Goal: Book appointment/travel/reservation

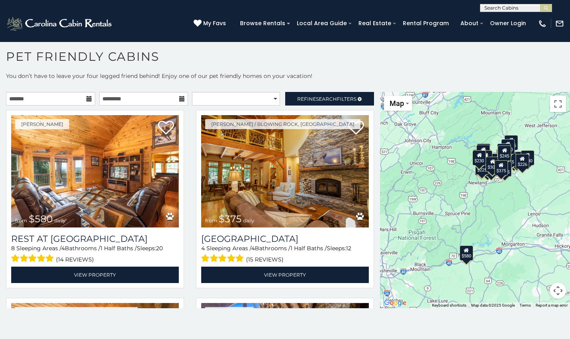
click at [86, 97] on icon at bounding box center [89, 99] width 6 height 6
click at [86, 100] on icon at bounding box center [89, 99] width 6 height 6
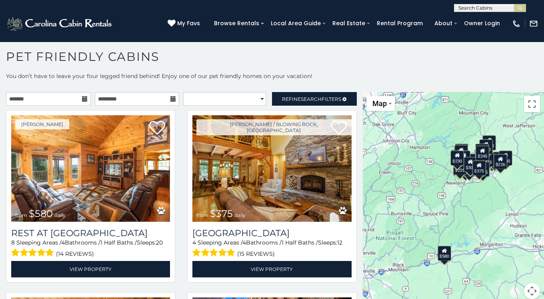
click at [85, 98] on icon at bounding box center [85, 99] width 6 height 6
click at [53, 100] on input "text" at bounding box center [48, 99] width 85 height 14
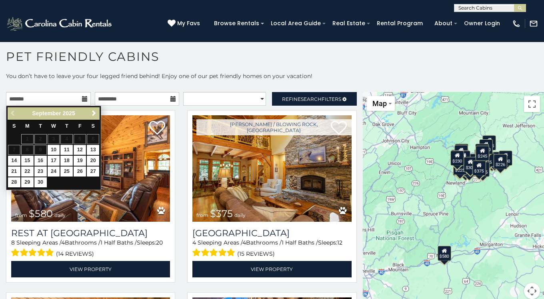
click at [81, 147] on link "12" at bounding box center [80, 150] width 12 height 10
type input "**********"
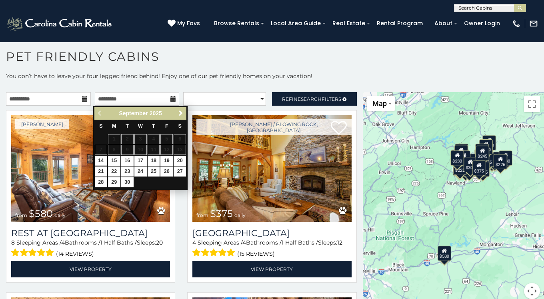
click at [102, 159] on link "14" at bounding box center [101, 161] width 12 height 10
type input "**********"
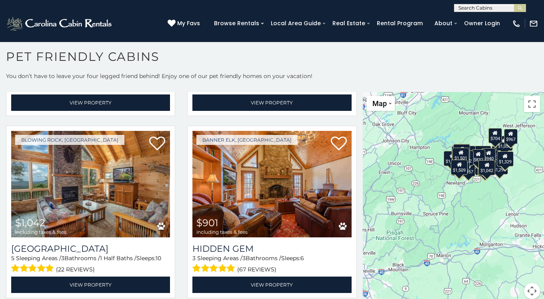
scroll to position [2210, 0]
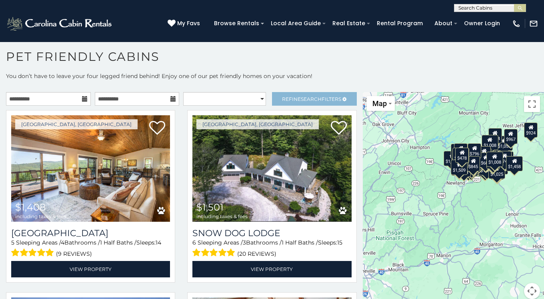
click at [307, 97] on span "Search" at bounding box center [311, 99] width 21 height 6
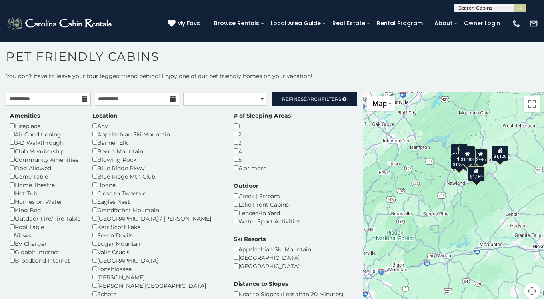
click at [15, 167] on div "Dog Allowed" at bounding box center [45, 168] width 70 height 8
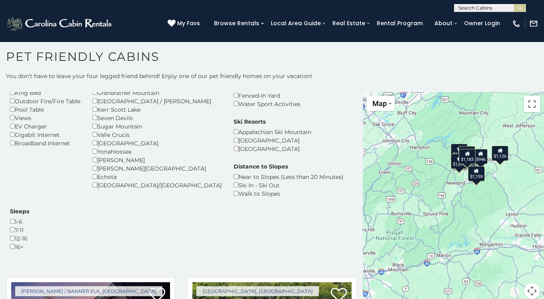
scroll to position [138, 0]
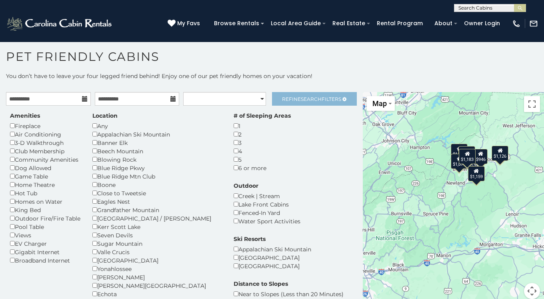
click at [301, 98] on span "Search" at bounding box center [311, 99] width 21 height 6
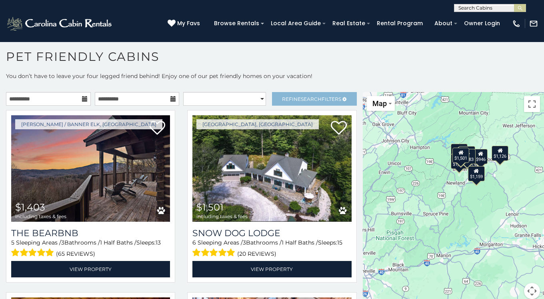
click at [337, 94] on link "Refine Search Filters" at bounding box center [314, 99] width 85 height 14
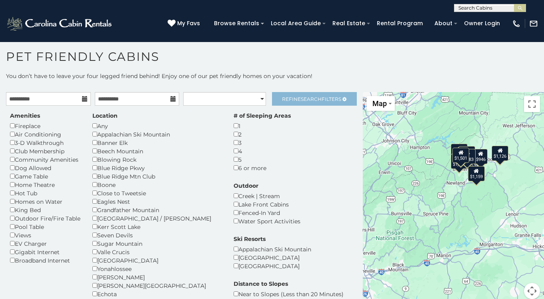
click at [337, 94] on link "Refine Search Filters" at bounding box center [314, 99] width 85 height 14
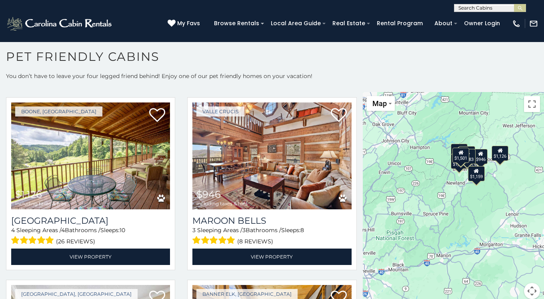
scroll to position [198, 0]
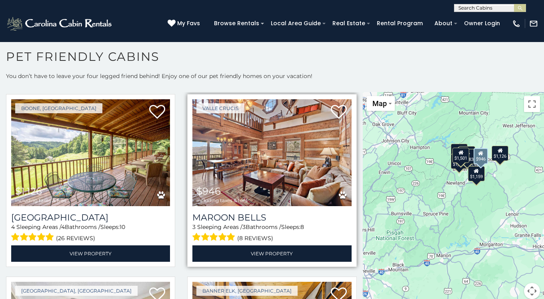
click at [309, 185] on img at bounding box center [271, 152] width 159 height 106
click at [258, 148] on img at bounding box center [271, 152] width 159 height 106
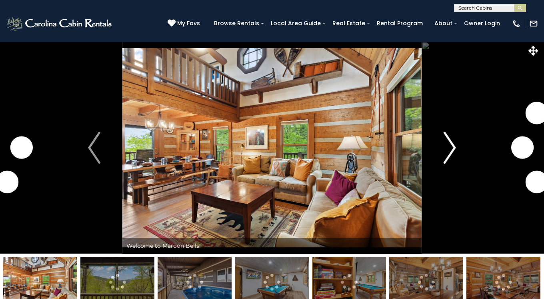
click at [452, 149] on img "Next" at bounding box center [450, 148] width 12 height 32
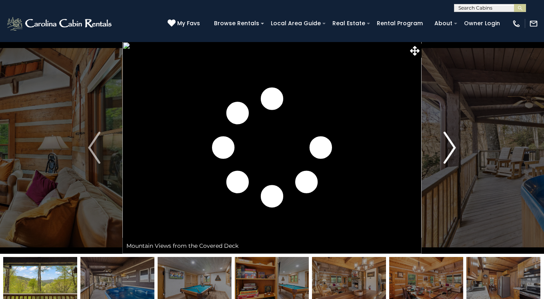
click at [453, 149] on img "Next" at bounding box center [450, 148] width 12 height 32
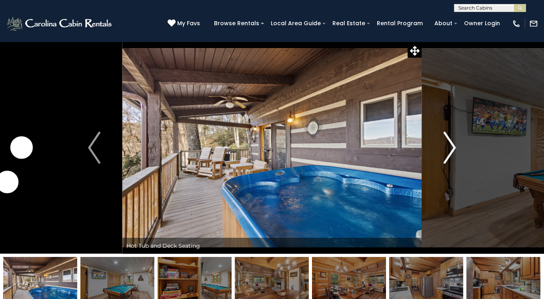
click at [453, 149] on img "Next" at bounding box center [450, 148] width 12 height 32
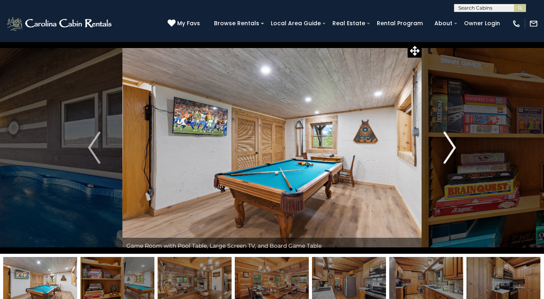
click at [453, 149] on img "Next" at bounding box center [450, 148] width 12 height 32
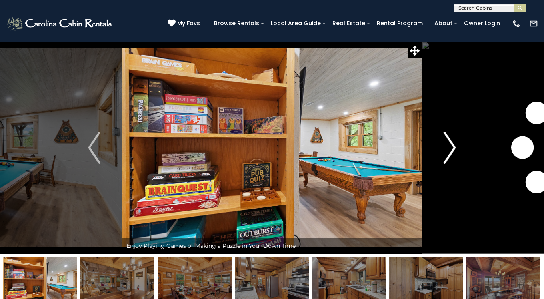
click at [453, 150] on img "Next" at bounding box center [450, 148] width 12 height 32
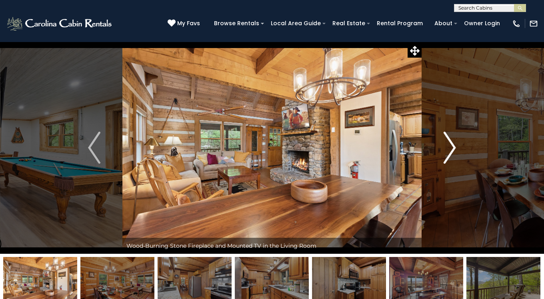
click at [453, 150] on img "Next" at bounding box center [450, 148] width 12 height 32
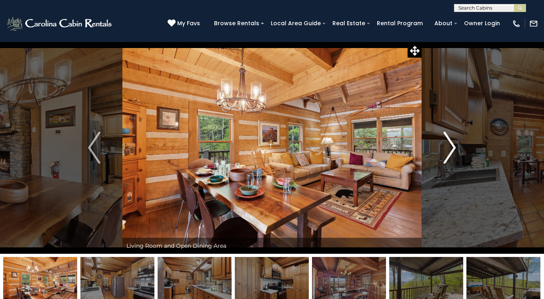
click at [454, 144] on img "Next" at bounding box center [450, 148] width 12 height 32
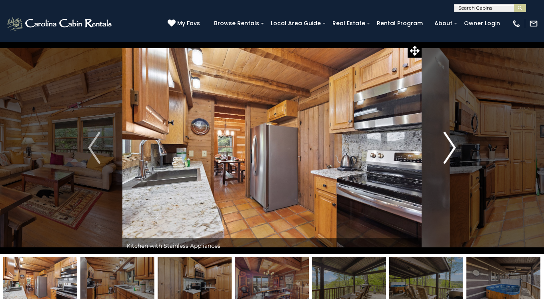
click at [454, 142] on img "Next" at bounding box center [450, 148] width 12 height 32
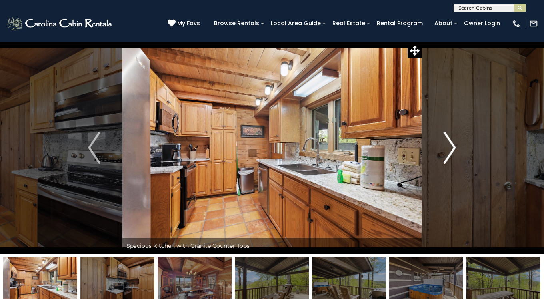
click at [454, 142] on img "Next" at bounding box center [450, 148] width 12 height 32
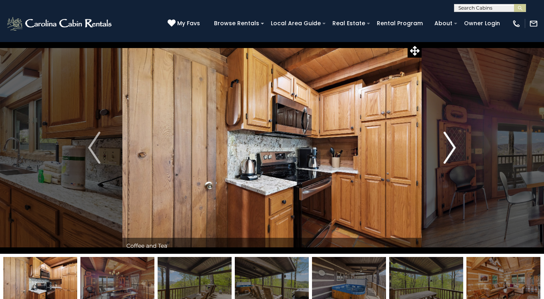
click at [454, 142] on img "Next" at bounding box center [450, 148] width 12 height 32
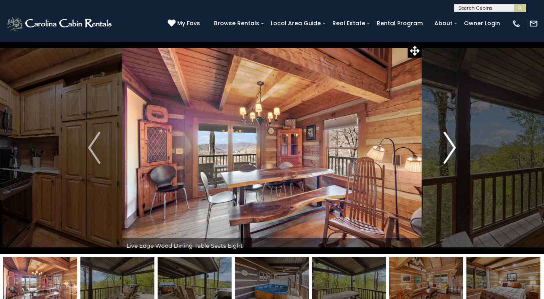
click at [454, 142] on img "Next" at bounding box center [450, 148] width 12 height 32
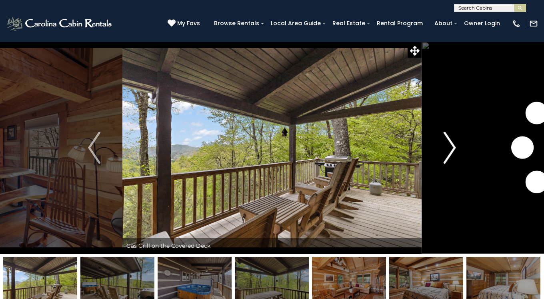
click at [454, 142] on img "Next" at bounding box center [450, 148] width 12 height 32
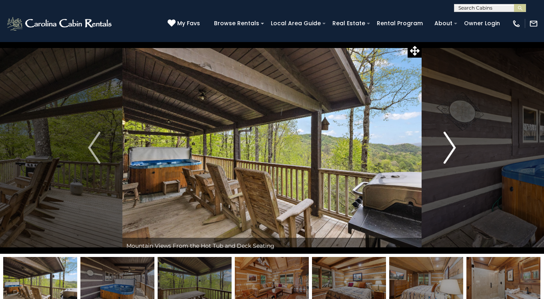
click at [454, 142] on img "Next" at bounding box center [450, 148] width 12 height 32
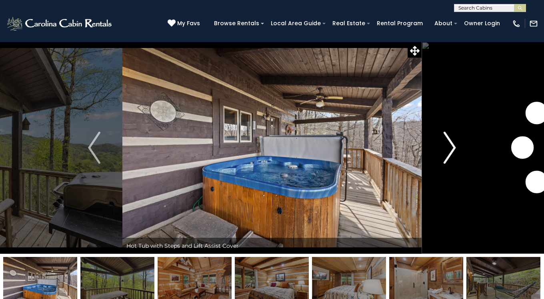
click at [454, 142] on img "Next" at bounding box center [450, 148] width 12 height 32
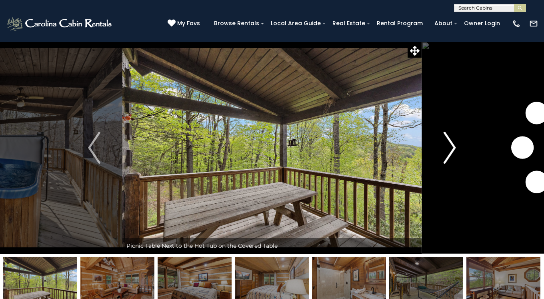
click at [454, 142] on img "Next" at bounding box center [450, 148] width 12 height 32
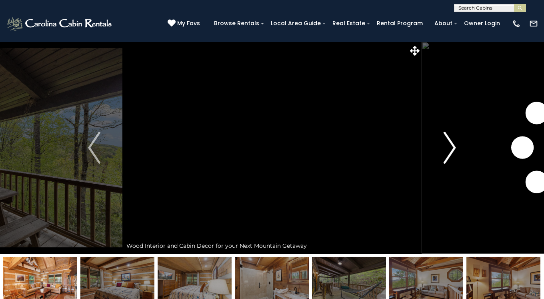
click at [454, 142] on img "Next" at bounding box center [450, 148] width 12 height 32
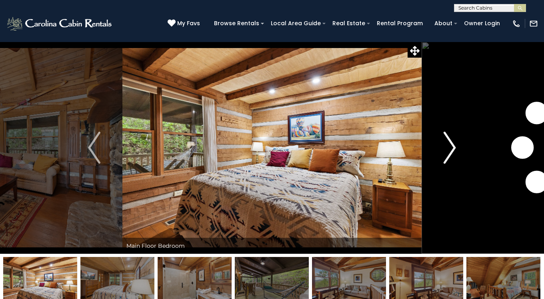
click at [454, 142] on img "Next" at bounding box center [450, 148] width 12 height 32
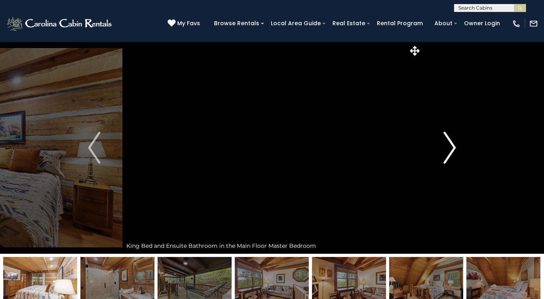
click at [454, 142] on img "Next" at bounding box center [450, 148] width 12 height 32
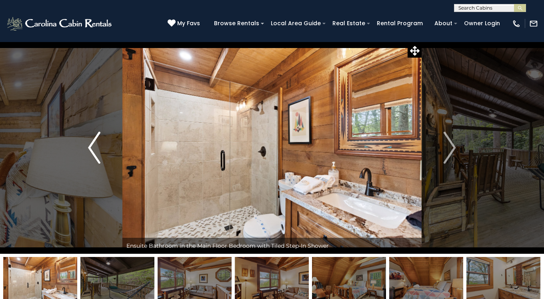
click at [92, 158] on img "Previous" at bounding box center [94, 148] width 12 height 32
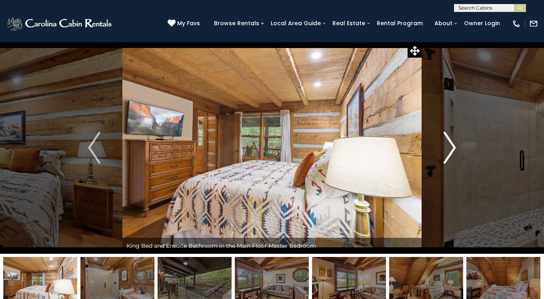
click at [450, 146] on img "Next" at bounding box center [450, 148] width 12 height 32
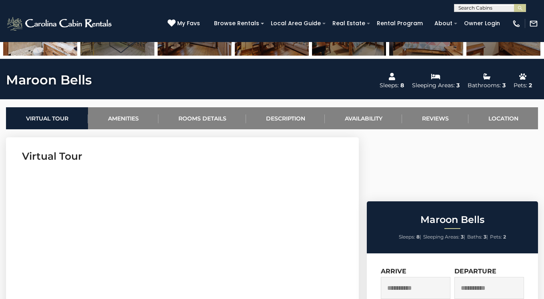
scroll to position [326, 0]
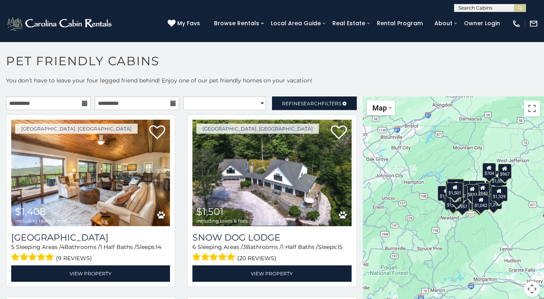
scroll to position [4, 0]
